Goal: Check status: Check status

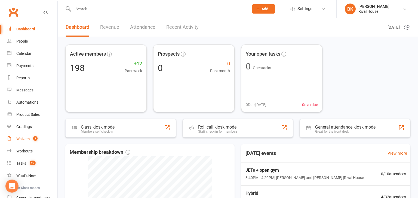
click at [28, 139] on div "Waivers" at bounding box center [22, 139] width 13 height 4
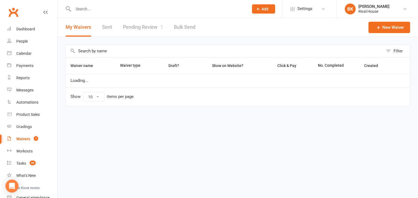
select select "100"
click at [133, 27] on link "Pending Review 1" at bounding box center [143, 27] width 40 height 19
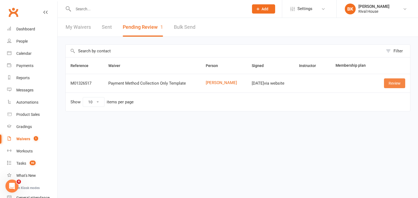
click at [390, 82] on link "Review" at bounding box center [394, 84] width 21 height 10
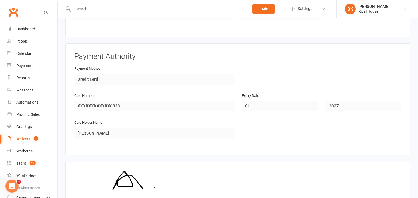
scroll to position [288, 0]
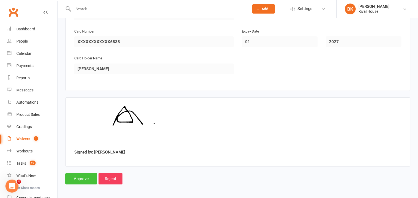
click at [81, 175] on input "Approve" at bounding box center [81, 178] width 32 height 11
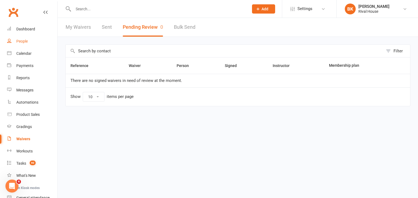
click at [23, 42] on div "People" at bounding box center [21, 41] width 11 height 4
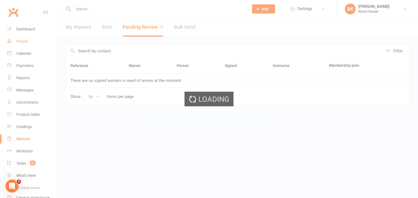
select select "100"
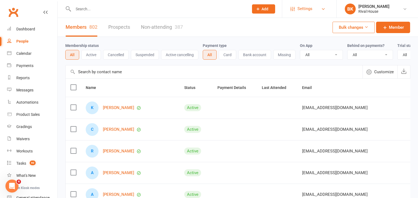
click at [313, 11] on link "Settings" at bounding box center [309, 9] width 38 height 12
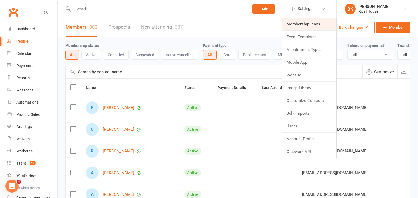
click at [295, 27] on link "Membership Plans" at bounding box center [309, 24] width 54 height 13
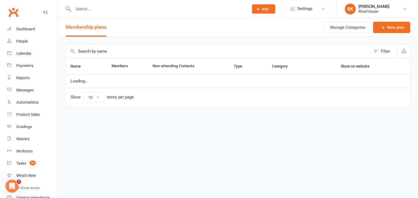
select select "100"
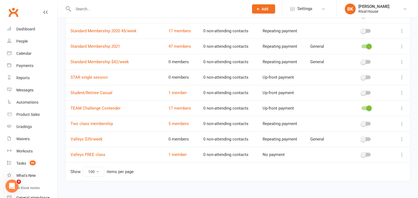
scroll to position [412, 0]
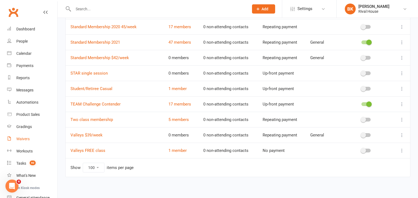
click at [19, 139] on div "Waivers" at bounding box center [22, 139] width 13 height 4
select select "100"
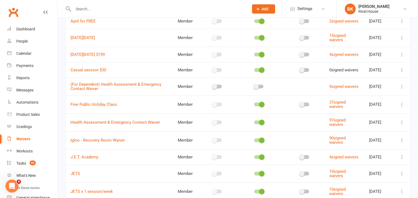
scroll to position [281, 0]
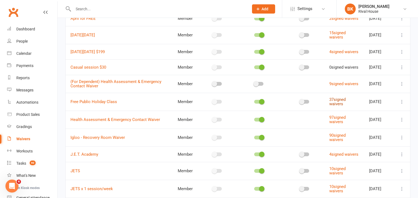
click at [330, 107] on link "37 signed waivers" at bounding box center [337, 102] width 16 height 10
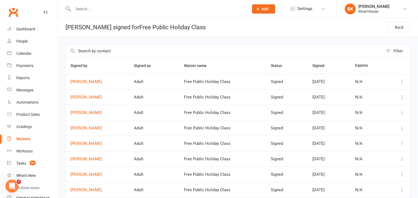
scroll to position [72, 0]
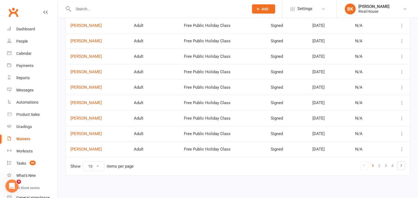
click at [98, 166] on select "10 25 50 100" at bounding box center [93, 166] width 21 height 9
select select "50"
click at [83, 162] on select "10 25 50 100" at bounding box center [93, 166] width 21 height 9
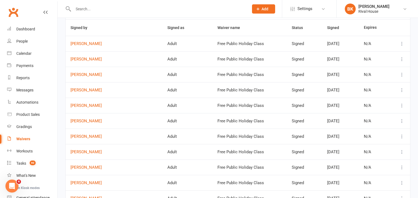
scroll to position [41, 0]
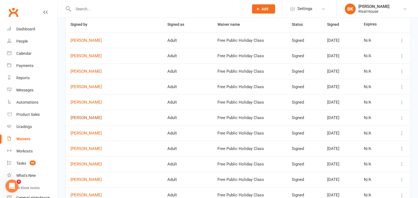
click at [79, 118] on link "[PERSON_NAME]" at bounding box center [113, 118] width 87 height 5
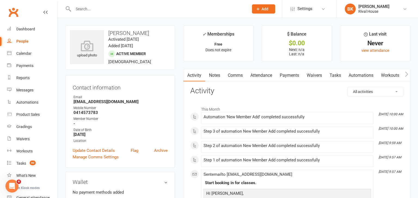
select select "50"
